Goal: Information Seeking & Learning: Learn about a topic

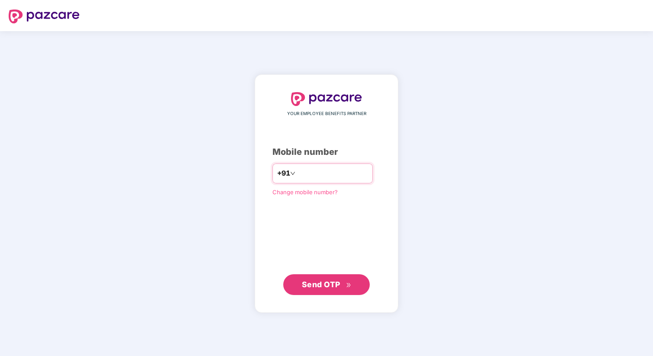
click at [318, 169] on input "number" at bounding box center [332, 174] width 71 height 14
type input "**********"
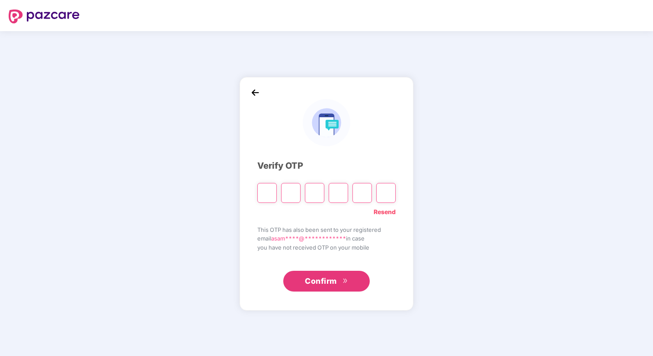
type input "*"
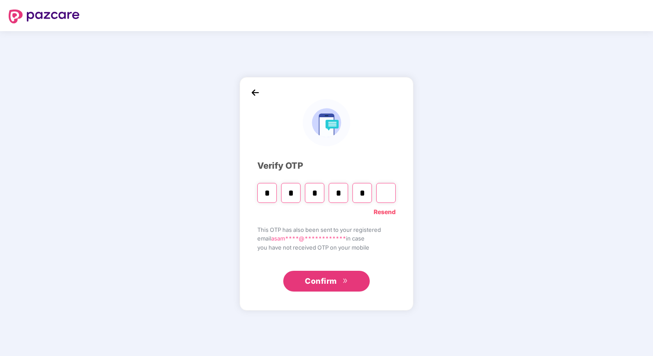
type input "*"
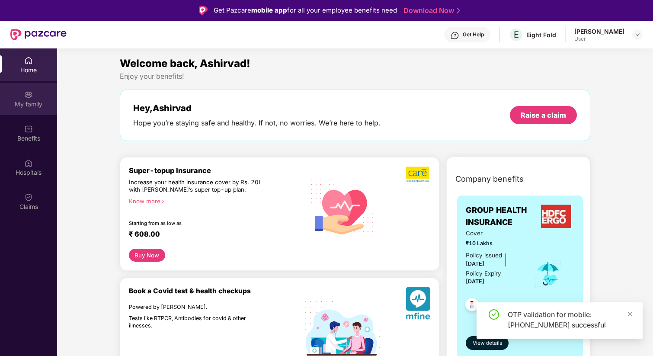
click at [39, 105] on div "My family" at bounding box center [28, 104] width 57 height 9
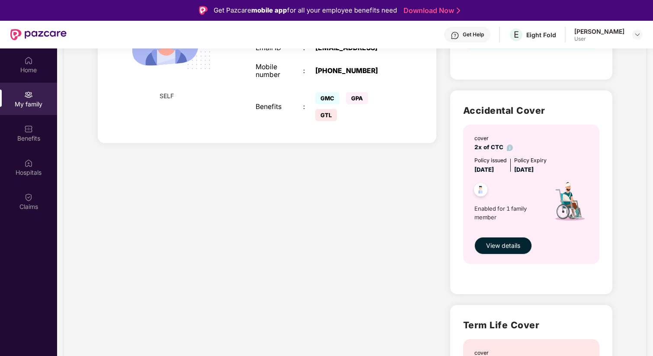
scroll to position [216, 0]
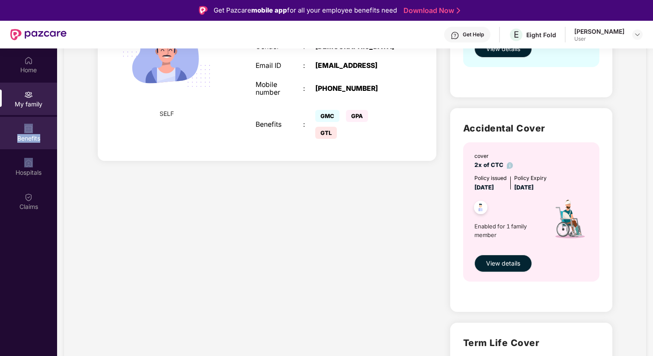
drag, startPoint x: 26, startPoint y: 150, endPoint x: 26, endPoint y: 128, distance: 22.5
click at [26, 128] on div "Home My family Benefits Hospitals Claims" at bounding box center [28, 133] width 57 height 171
click at [33, 134] on div "Benefits" at bounding box center [28, 138] width 57 height 9
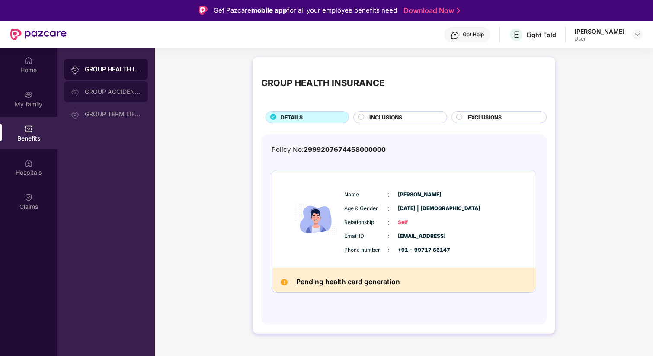
click at [97, 87] on div "GROUP ACCIDENTAL INSURANCE" at bounding box center [106, 91] width 84 height 21
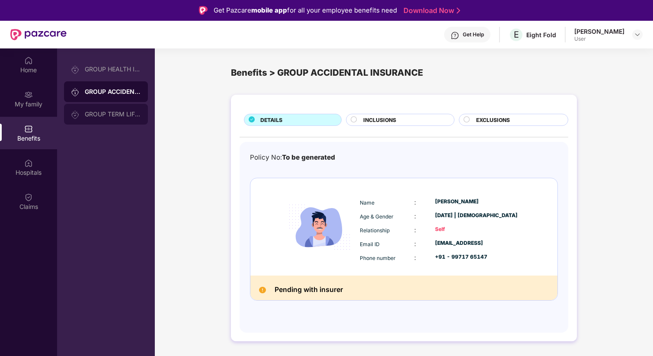
click at [106, 115] on div "GROUP TERM LIFE INSURANCE" at bounding box center [113, 114] width 56 height 7
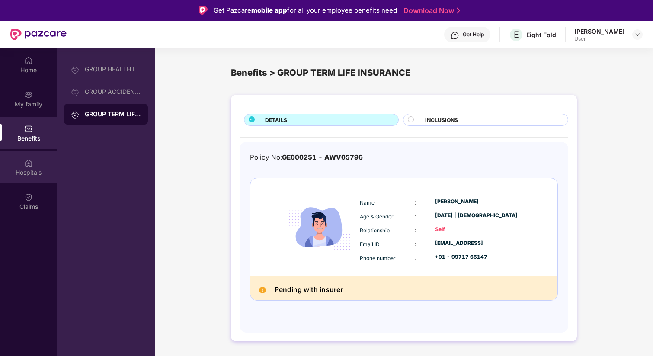
click at [26, 161] on img at bounding box center [28, 163] width 9 height 9
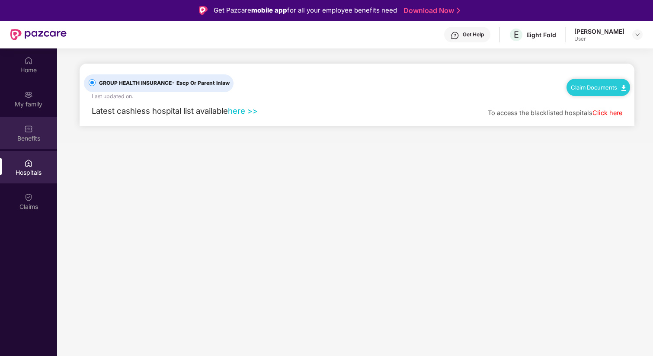
click at [31, 128] on img at bounding box center [28, 129] width 9 height 9
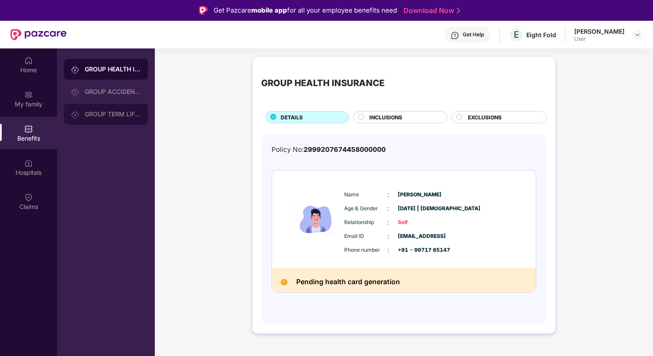
click at [108, 116] on div "GROUP TERM LIFE INSURANCE" at bounding box center [113, 114] width 56 height 7
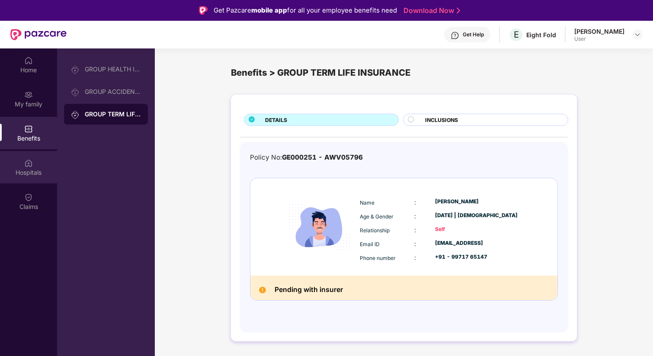
click at [36, 174] on div "Hospitals" at bounding box center [28, 172] width 57 height 9
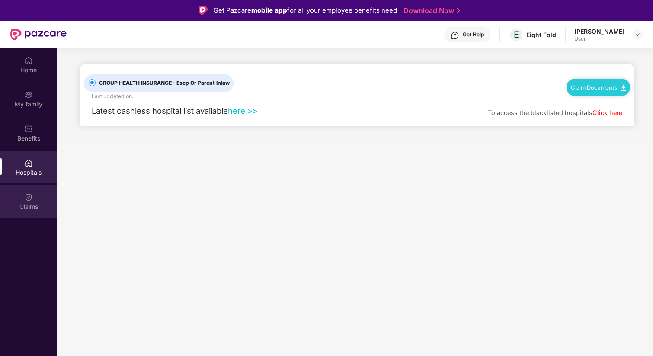
click at [40, 200] on div "Claims" at bounding box center [28, 201] width 57 height 32
